Goal: Find contact information: Find contact information

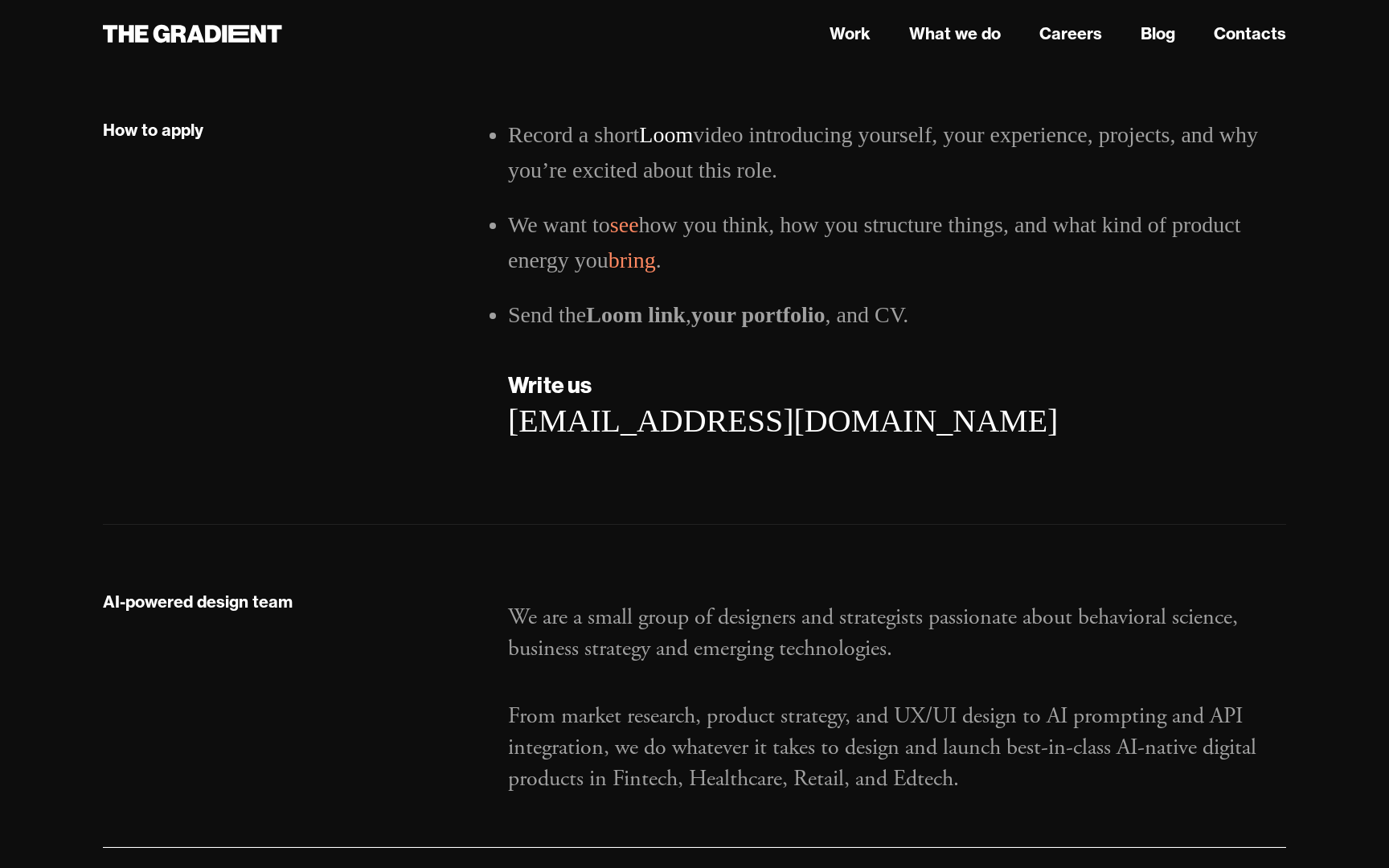
scroll to position [2455, 0]
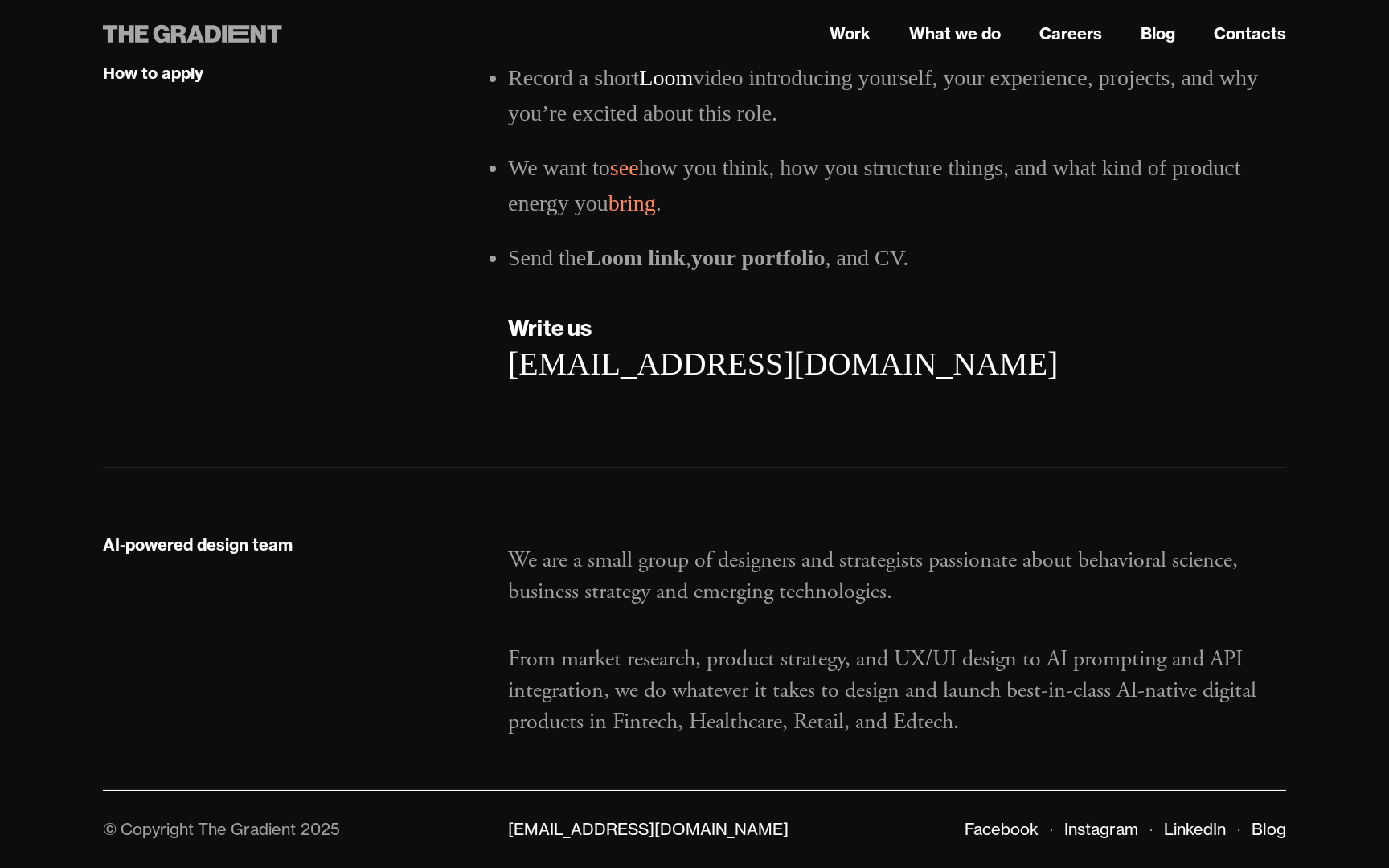
click at [183, 37] on icon at bounding box center [179, 33] width 15 height 18
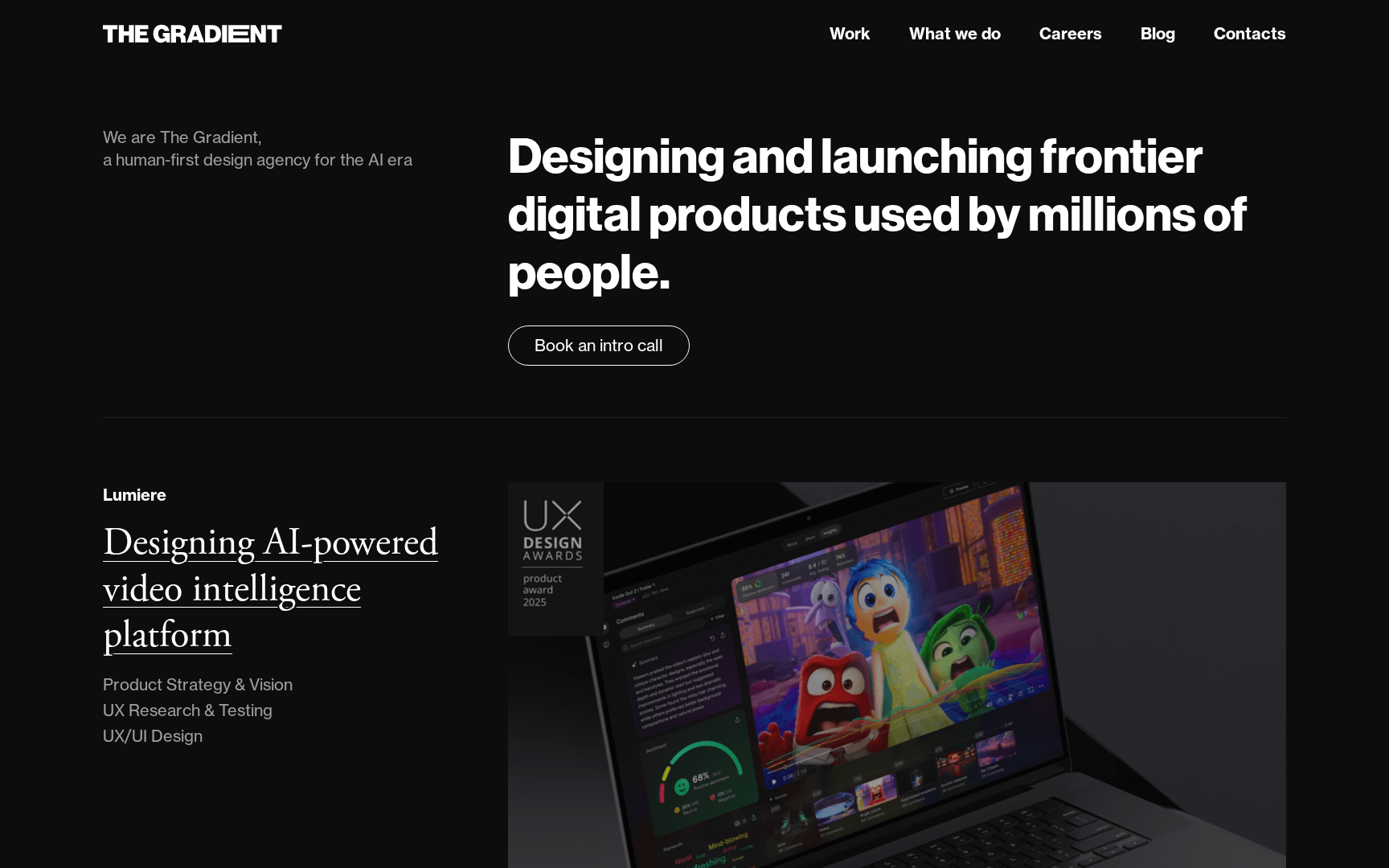
scroll to position [3, 0]
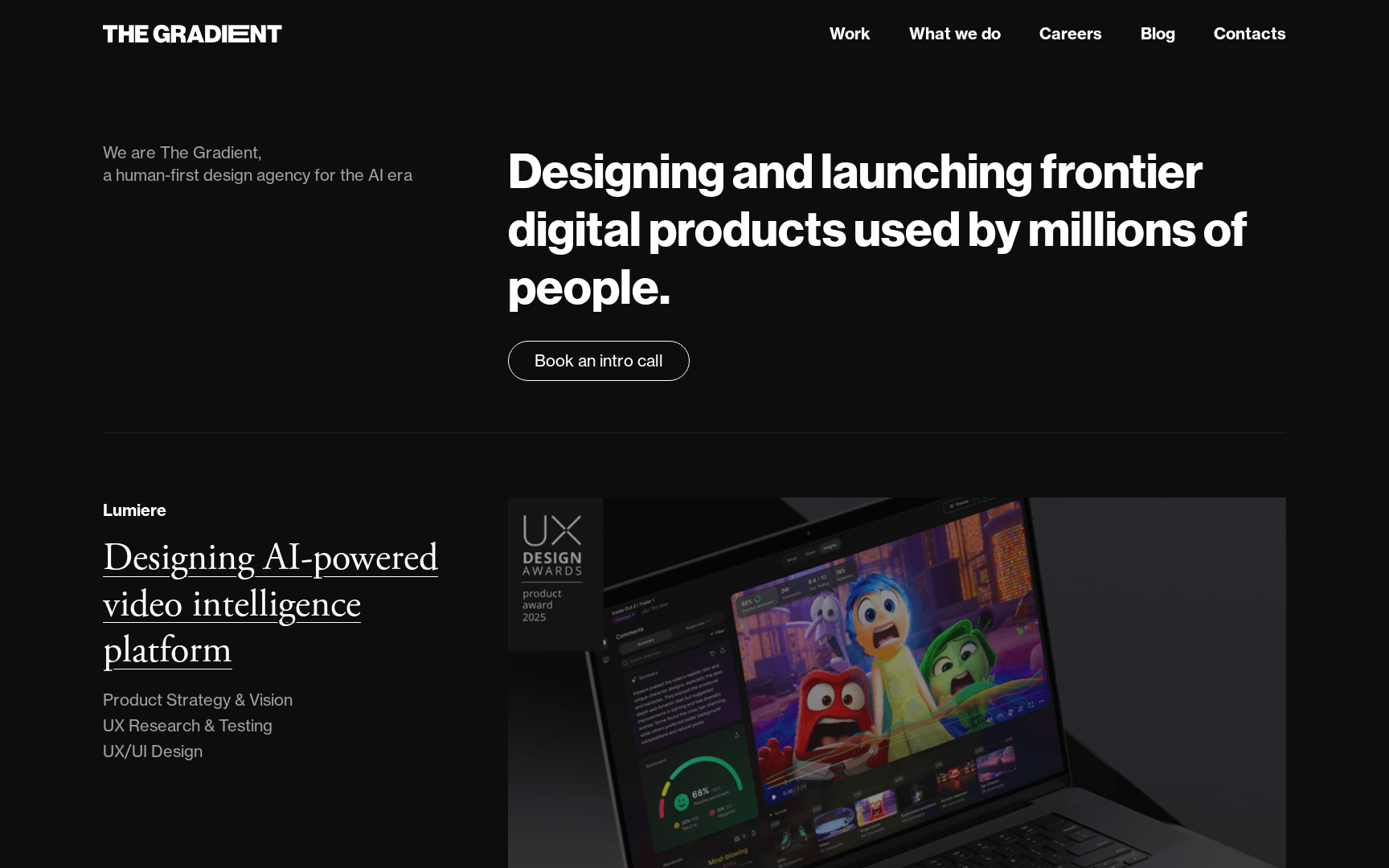
click at [298, 583] on h3 "Designing AI-powered video intelligence platform" at bounding box center [270, 604] width 335 height 141
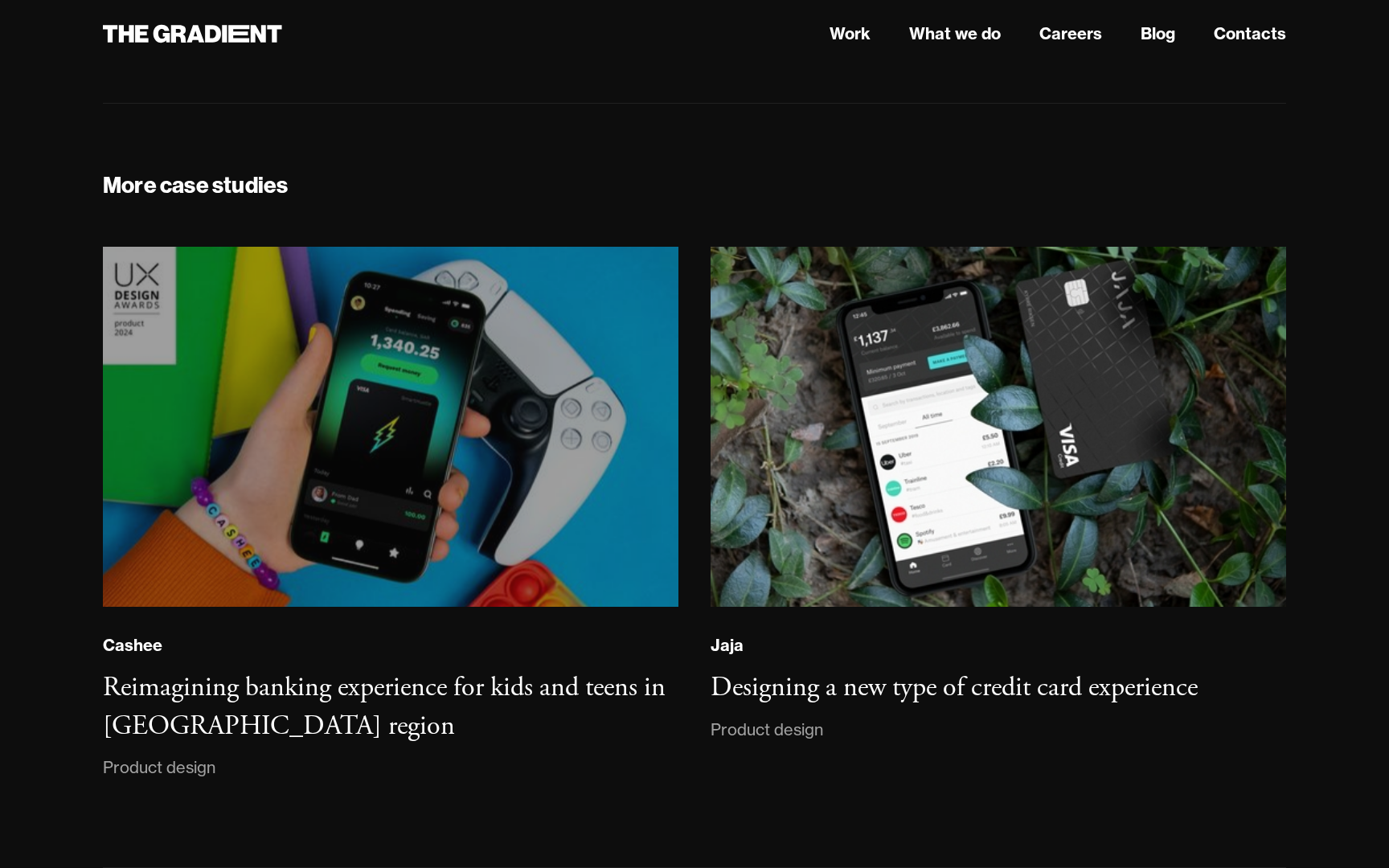
scroll to position [11287, 0]
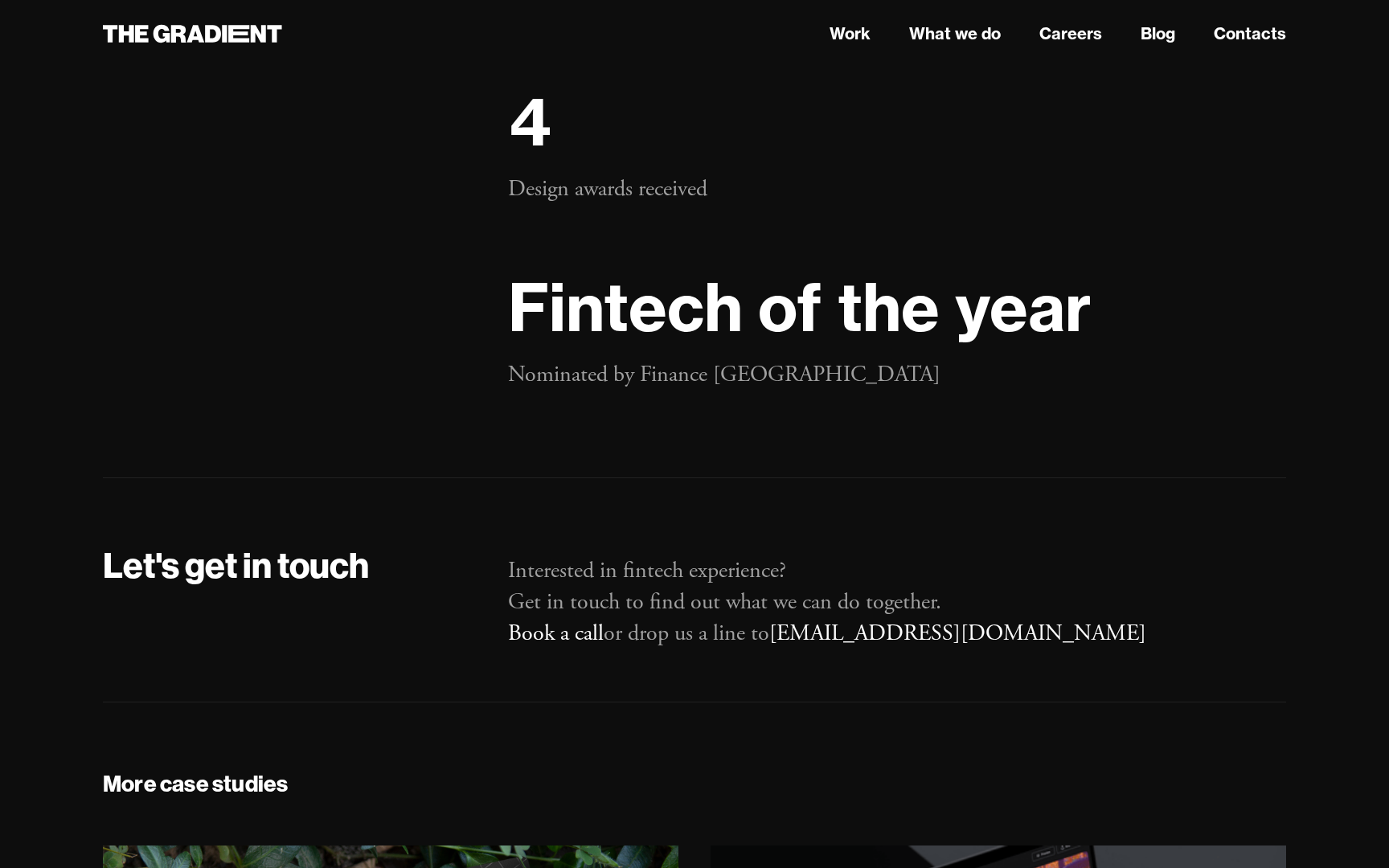
scroll to position [32360, 0]
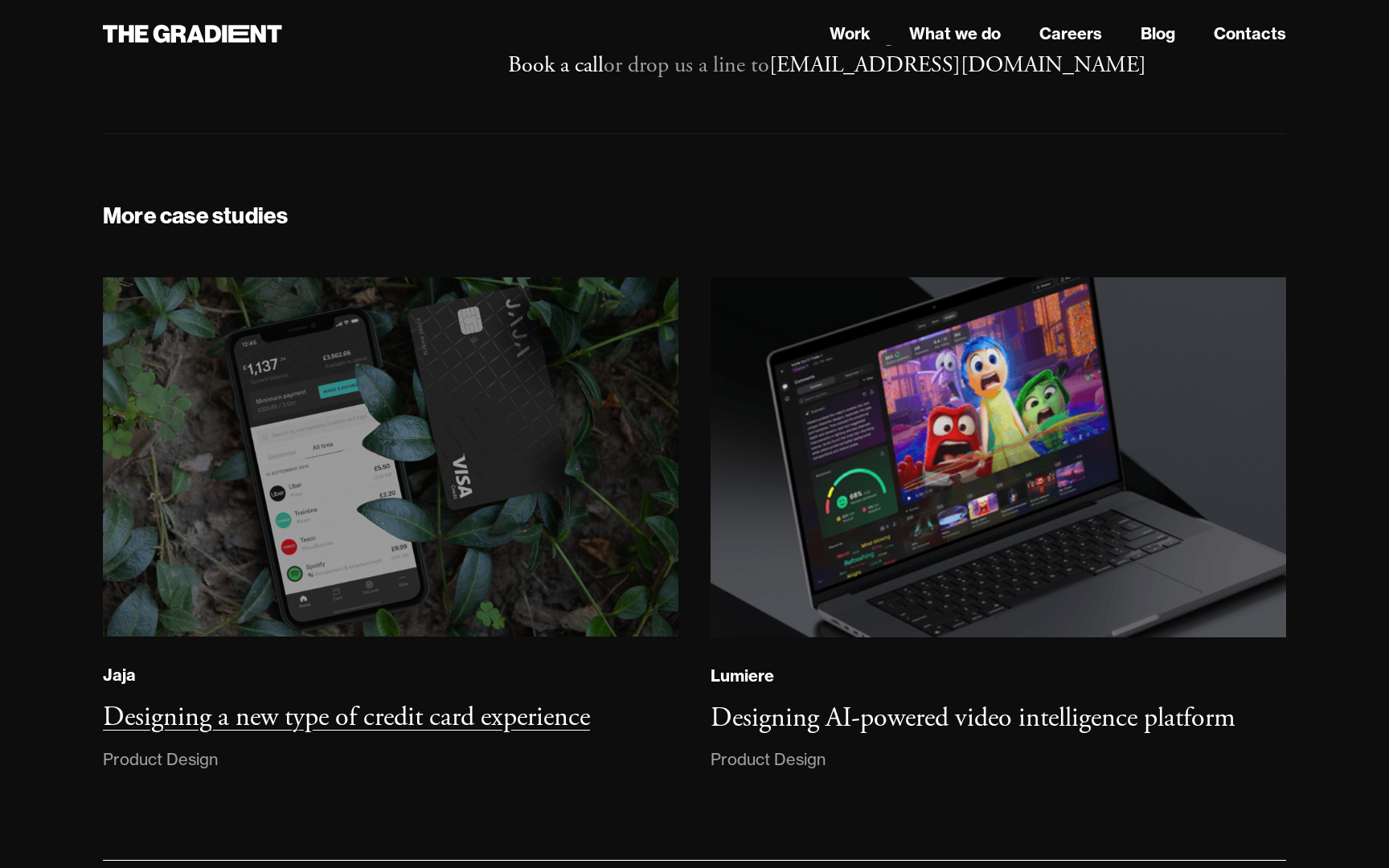
click at [411, 357] on img at bounding box center [390, 457] width 587 height 366
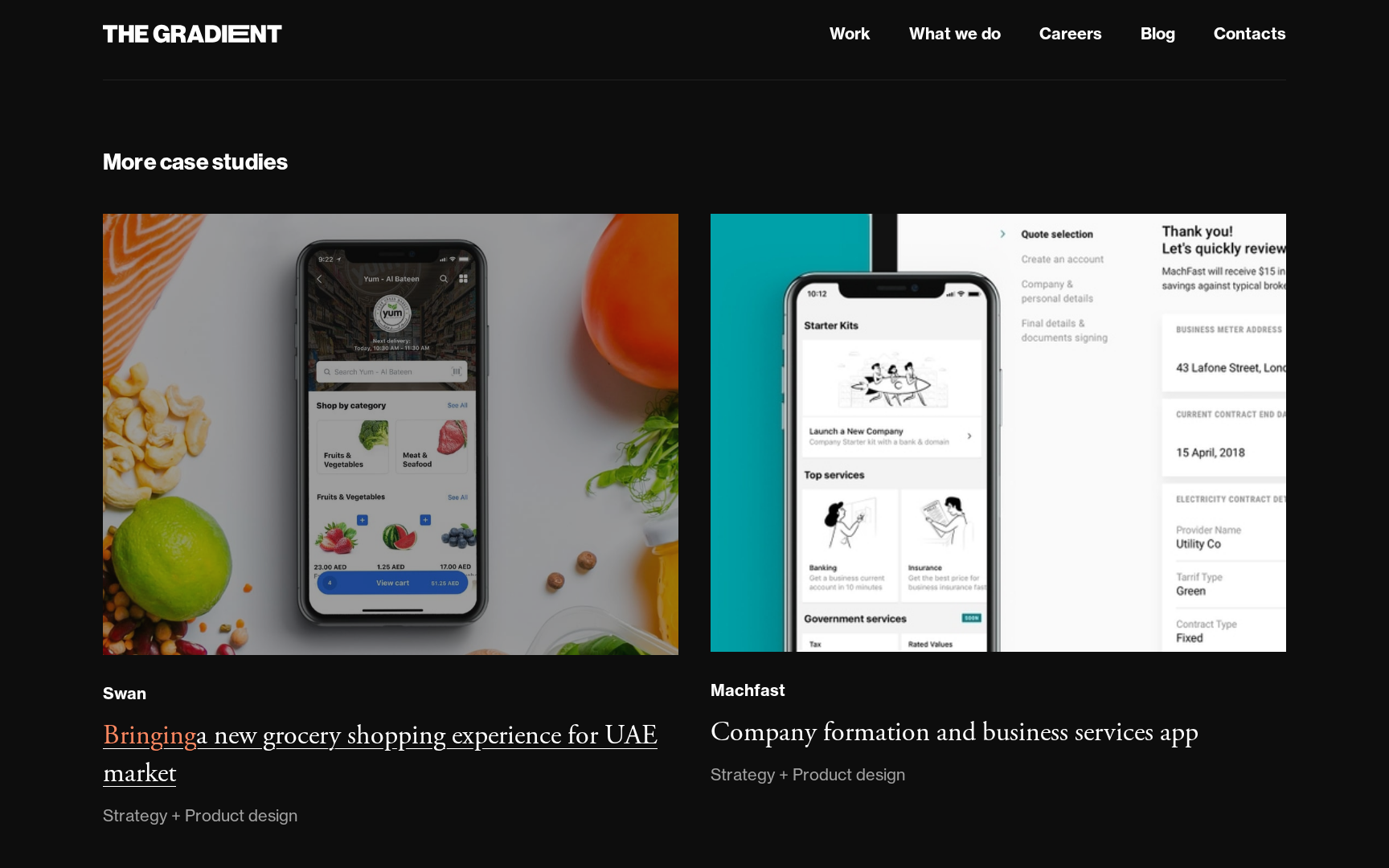
scroll to position [15348, 0]
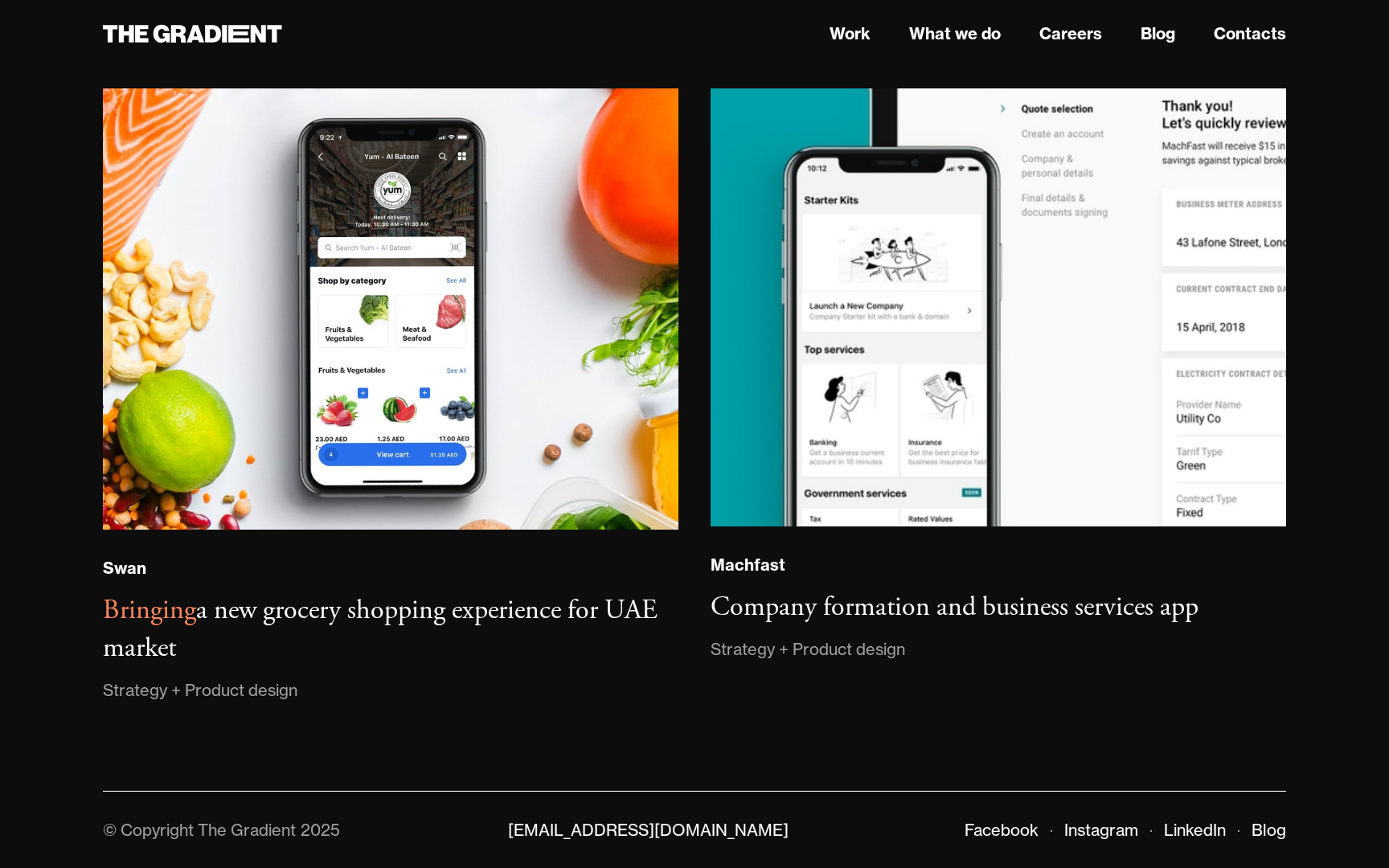
click at [1259, 21] on nav "Work What we do Careers Blog Contacts" at bounding box center [897, 34] width 778 height 29
click at [1259, 24] on link "Contacts" at bounding box center [1250, 34] width 72 height 24
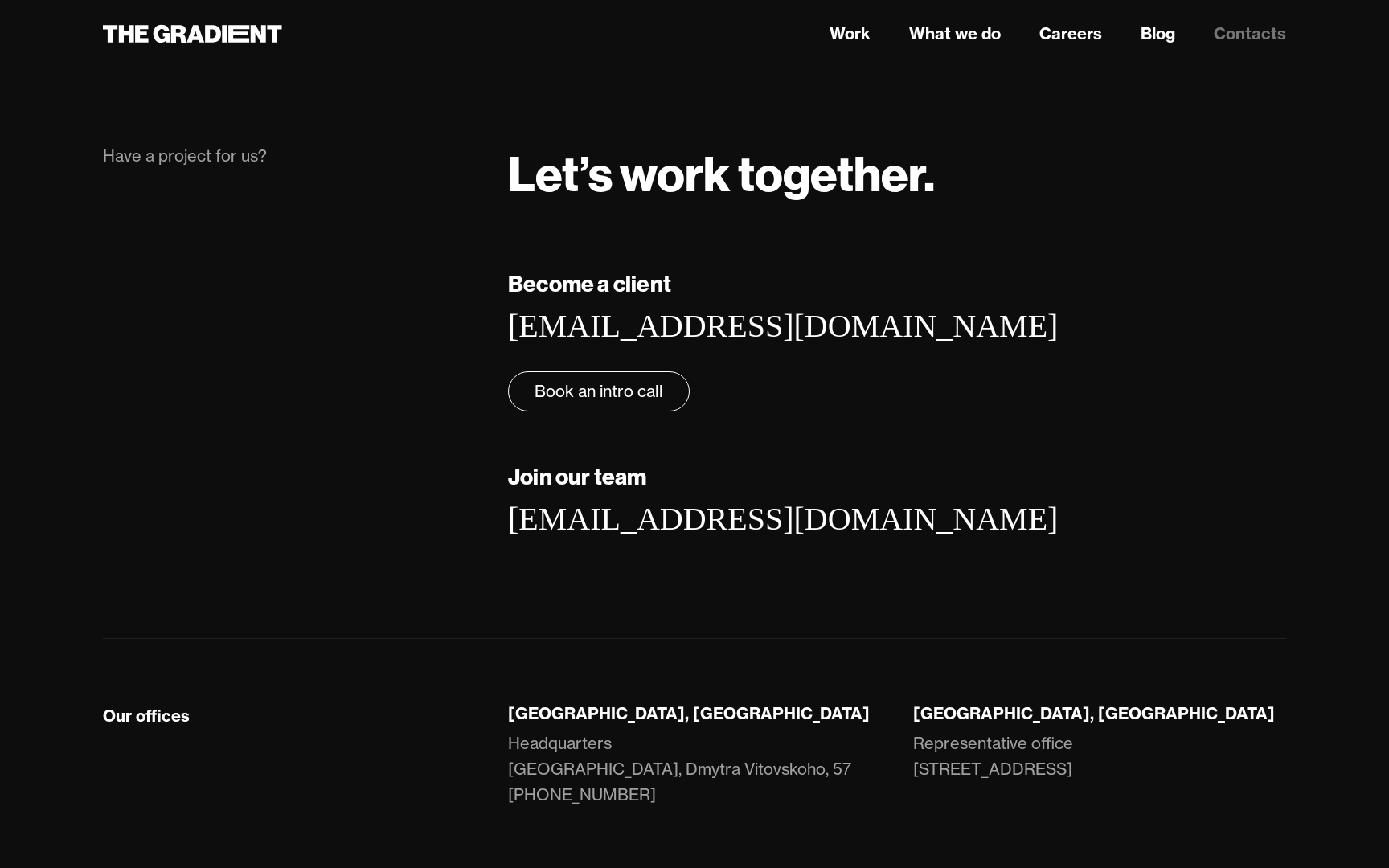
click at [1084, 37] on link "Careers" at bounding box center [1071, 34] width 63 height 24
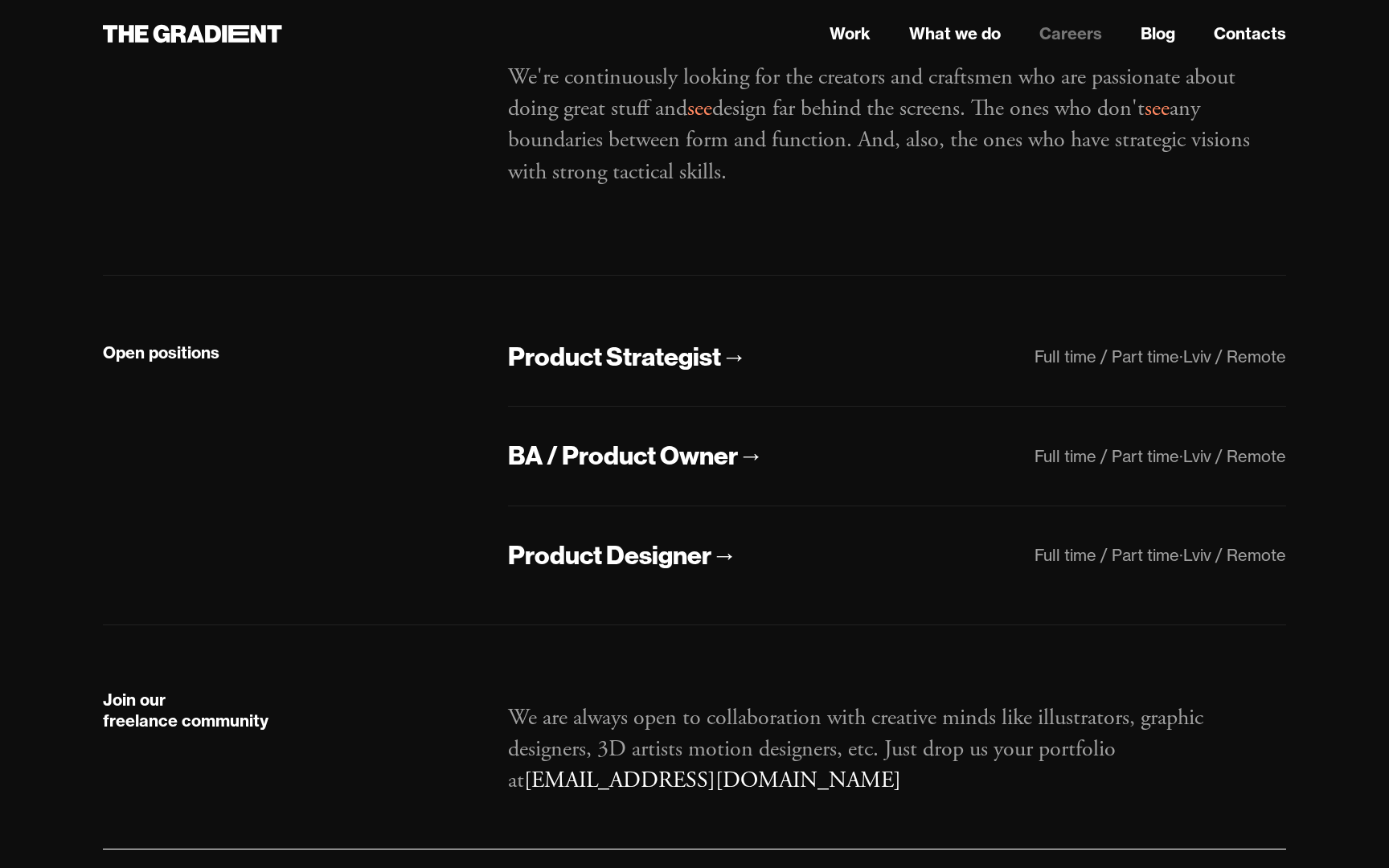
scroll to position [230, 0]
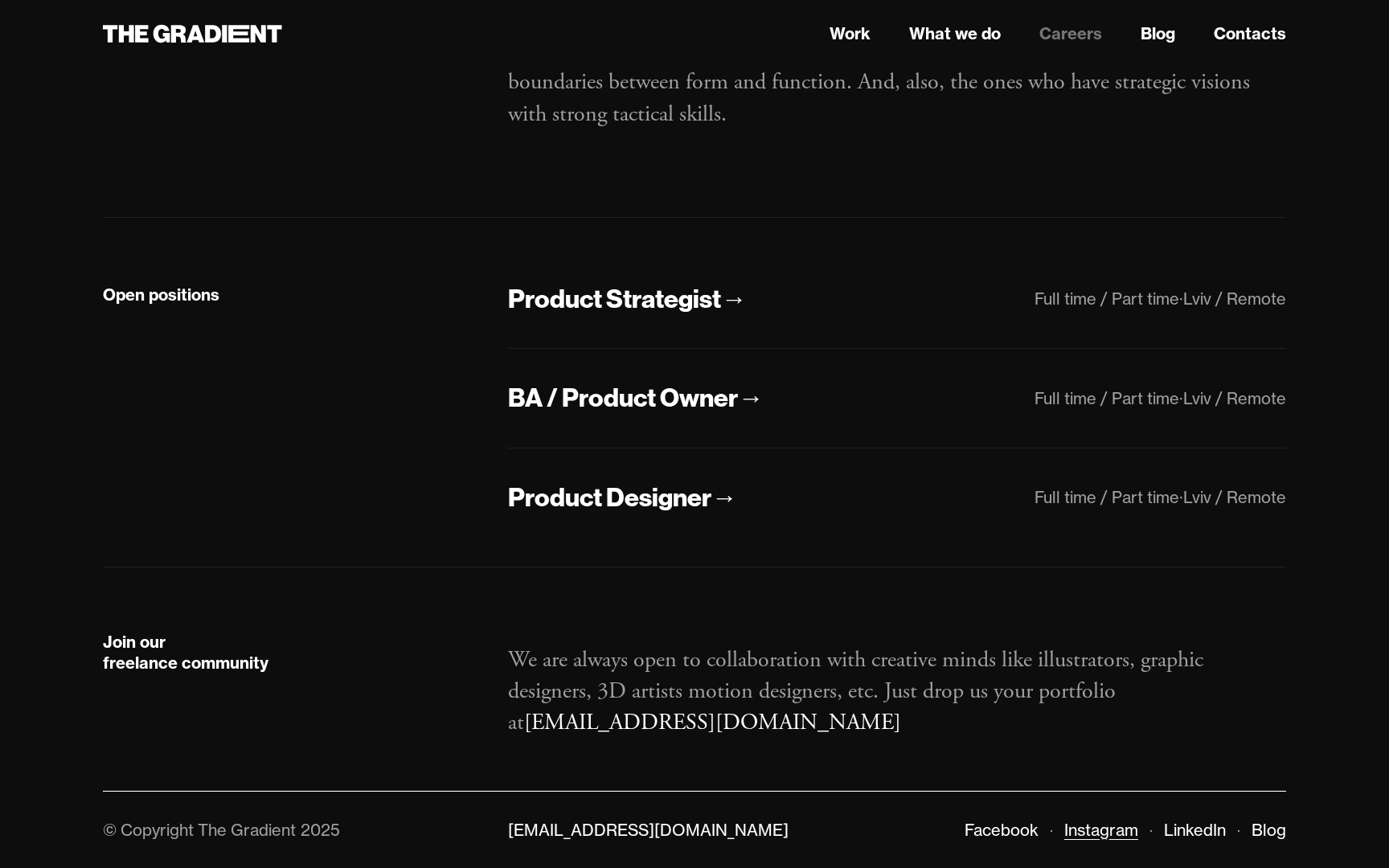
click at [1077, 826] on link "Instagram" at bounding box center [1101, 831] width 74 height 20
